Goal: Task Accomplishment & Management: Manage account settings

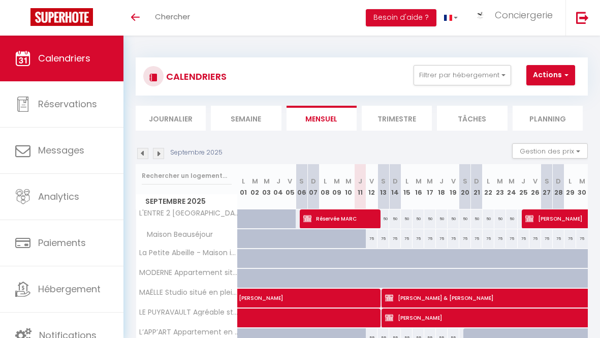
click at [233, 121] on li "Semaine" at bounding box center [246, 118] width 70 height 25
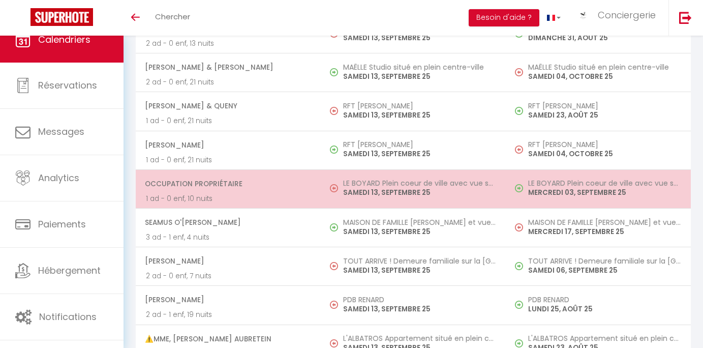
scroll to position [1375, 0]
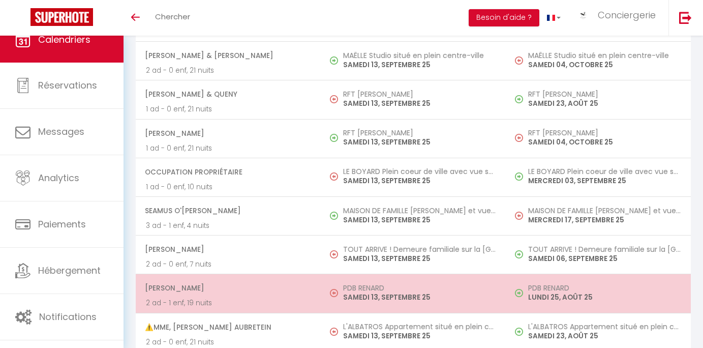
click at [349, 302] on p "SAMEDI 13, SEPTEMBRE 25" at bounding box center [419, 297] width 153 height 11
select select "OK"
select select "KO"
select select "0"
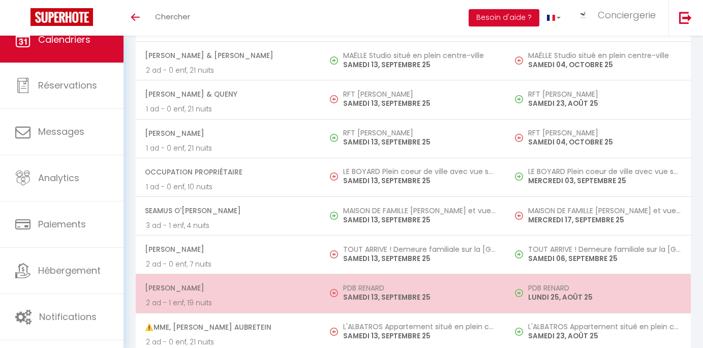
select select "1"
select select
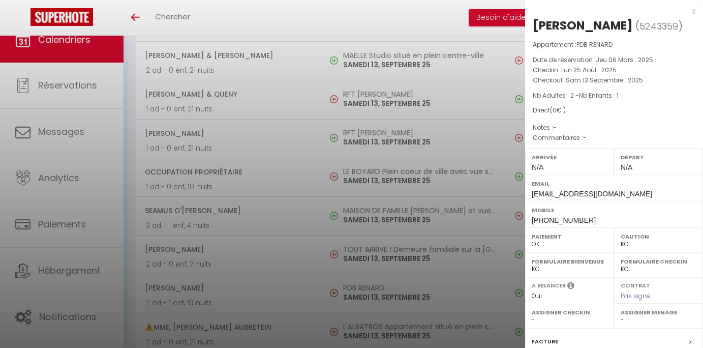
click at [278, 144] on div at bounding box center [351, 174] width 703 height 348
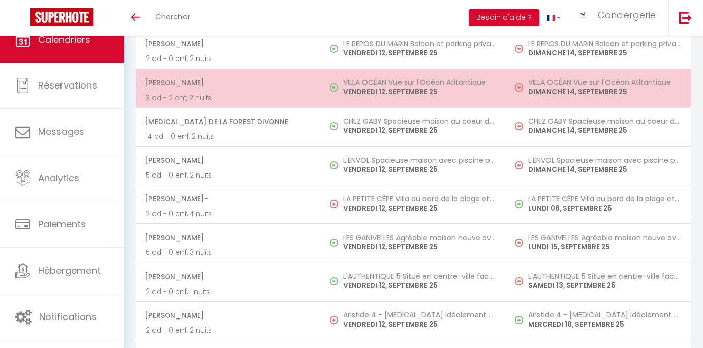
scroll to position [772, 0]
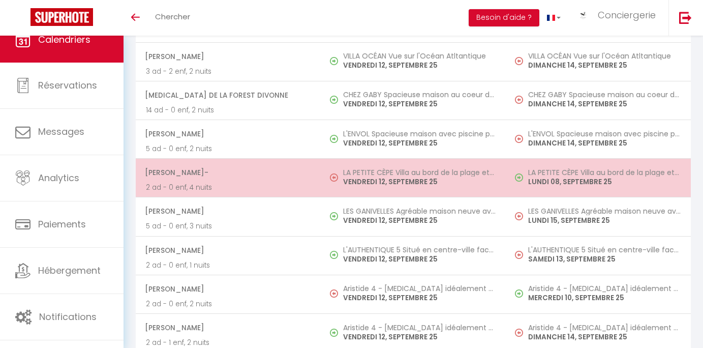
click at [325, 182] on td "LA PETITE CÈPE Villa au bord de la plage et de la forêt [DATE]" at bounding box center [413, 178] width 185 height 39
select select "OK"
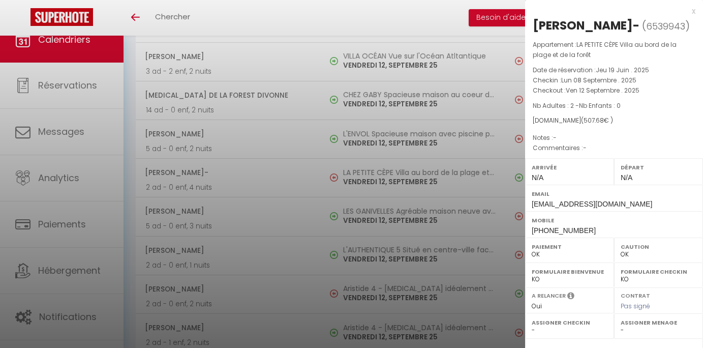
click at [344, 0] on div at bounding box center [351, 174] width 703 height 348
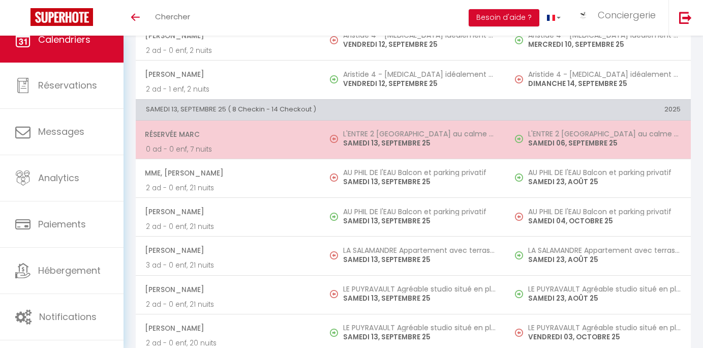
scroll to position [1031, 0]
